Goal: Task Accomplishment & Management: Manage account settings

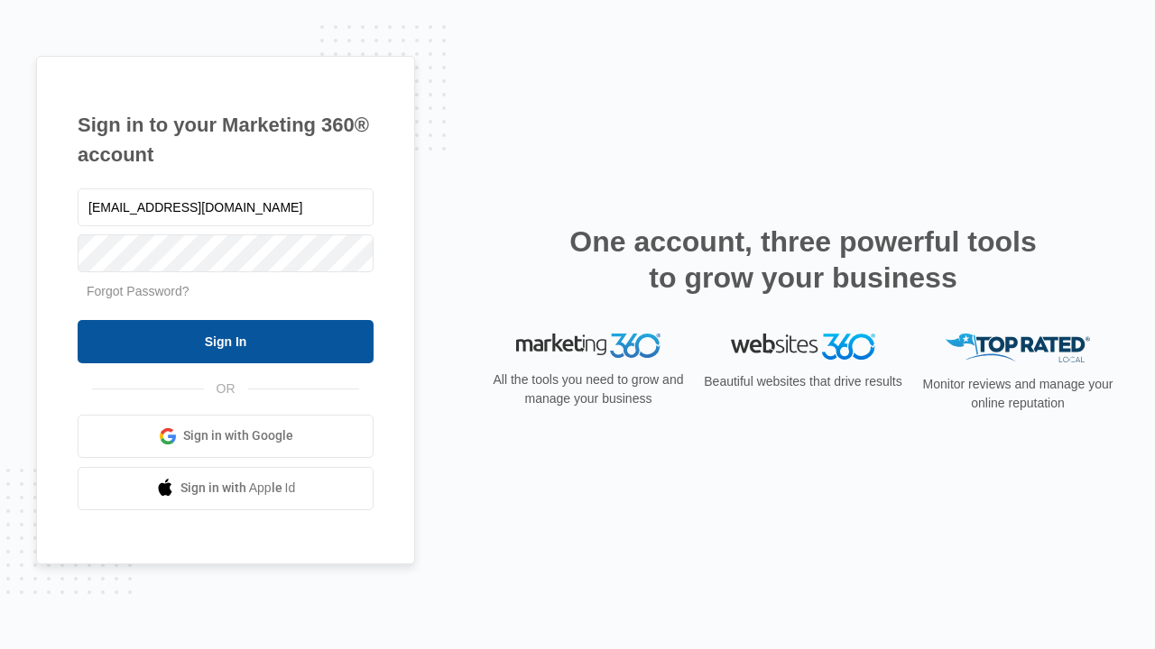
click at [226, 341] on input "Sign In" at bounding box center [226, 341] width 296 height 43
